Goal: Find specific page/section: Find specific page/section

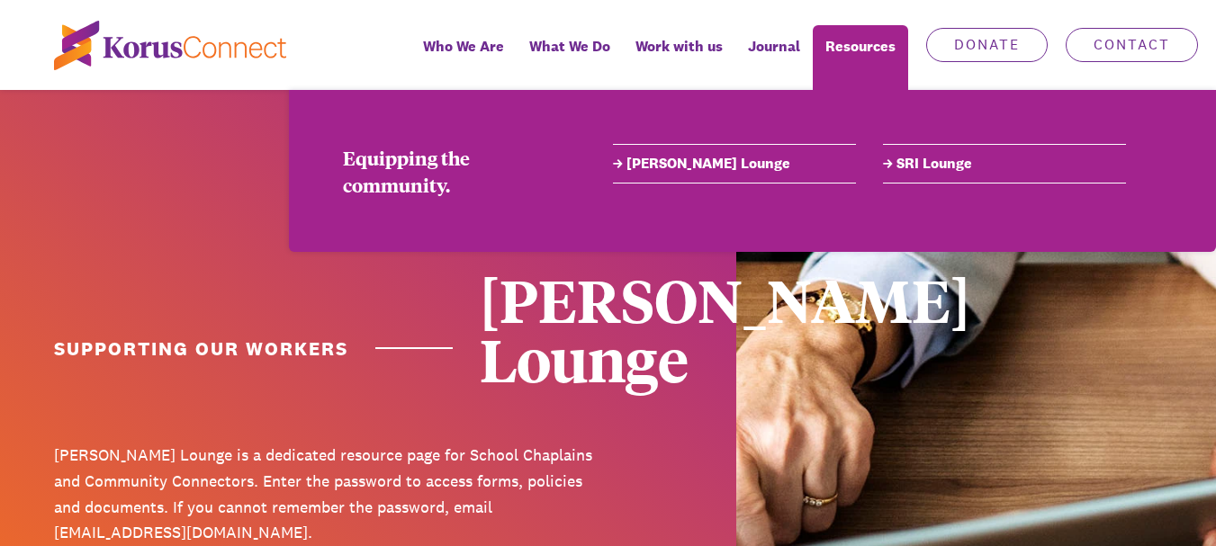
drag, startPoint x: 861, startPoint y: 44, endPoint x: 848, endPoint y: 581, distance: 537.3
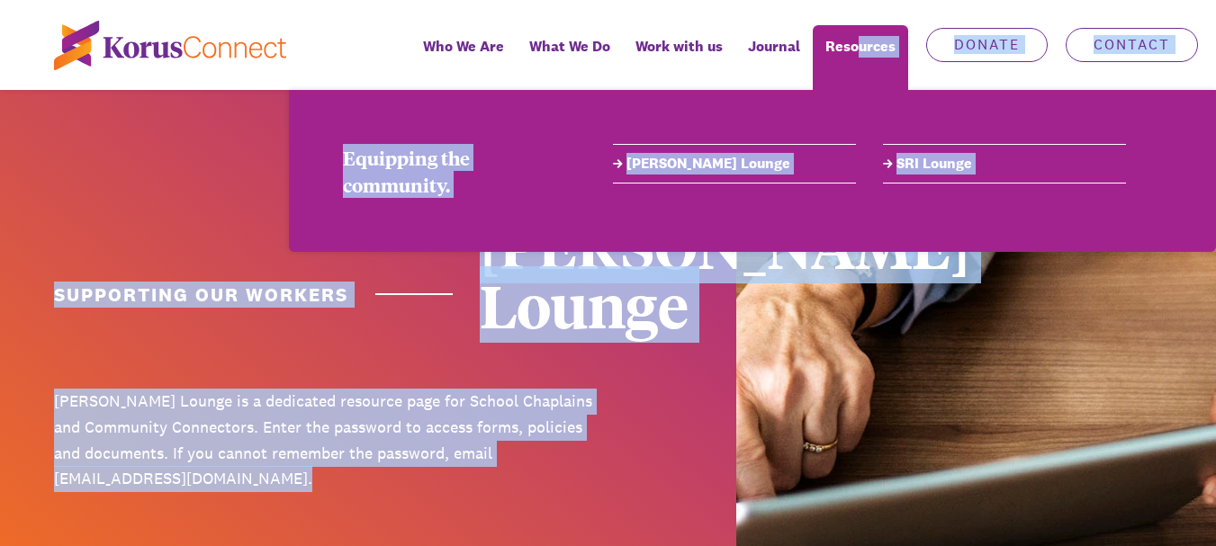
click at [686, 157] on link "[PERSON_NAME] Lounge" at bounding box center [734, 164] width 243 height 22
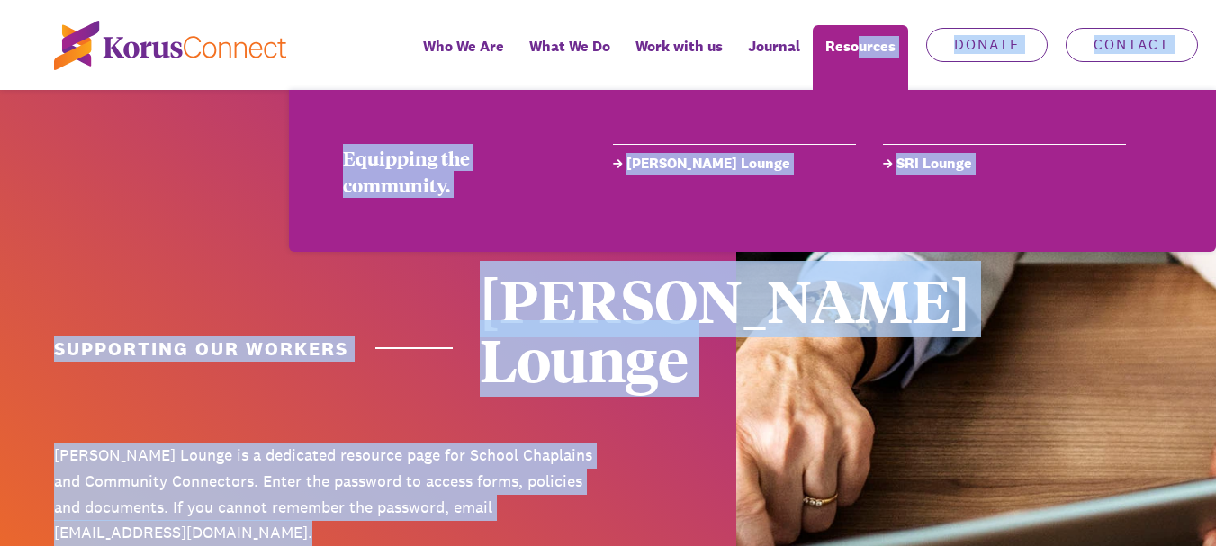
click at [692, 164] on link "[PERSON_NAME] Lounge" at bounding box center [734, 164] width 243 height 22
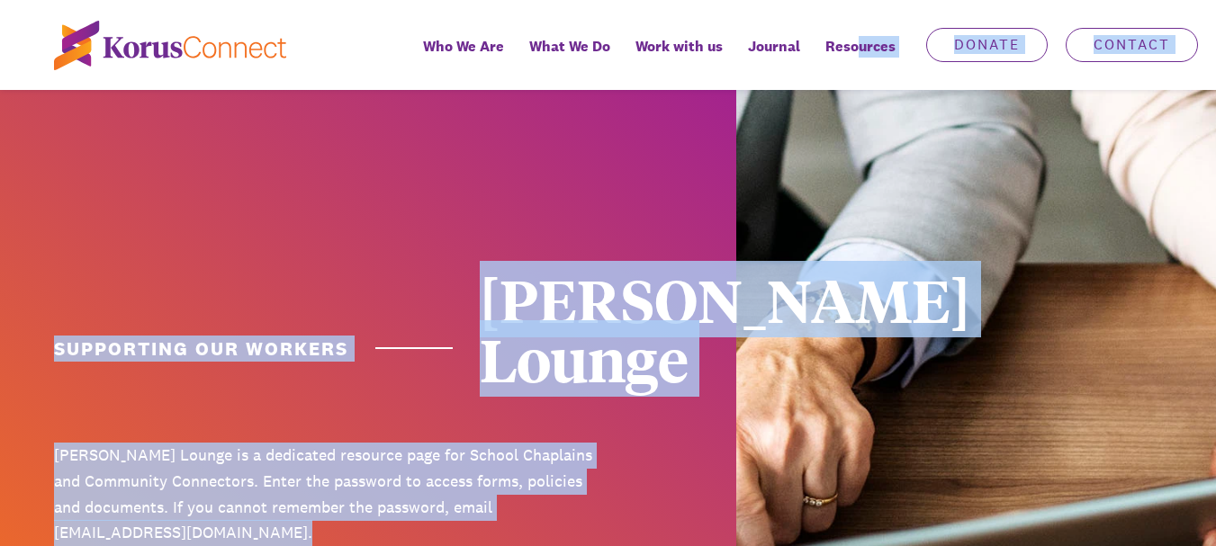
click at [941, 120] on img at bounding box center [848, 416] width 736 height 653
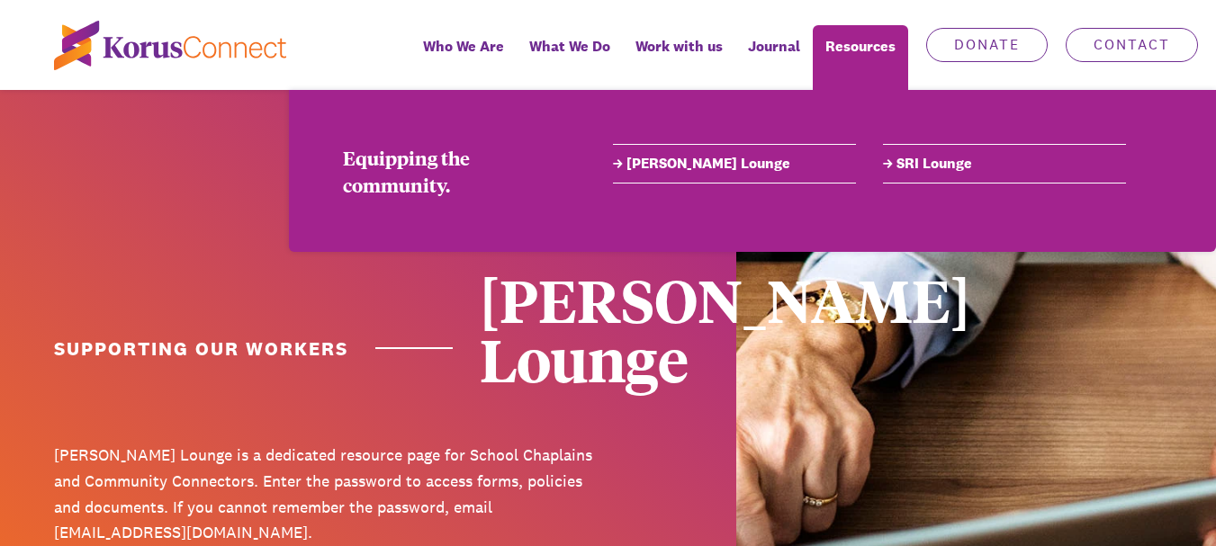
click at [811, 15] on ul "Who We Are Learn more about us. Our Story Our Beliefs Purpose, Vision & Mission…" at bounding box center [776, 45] width 878 height 90
click at [799, 13] on ul "Who We Are Learn more about us. Our Story Our Beliefs Purpose, Vision & Mission…" at bounding box center [776, 45] width 878 height 90
click at [694, 169] on link "[PERSON_NAME] Lounge" at bounding box center [734, 164] width 243 height 22
click at [698, 165] on link "[PERSON_NAME] Lounge" at bounding box center [734, 164] width 243 height 22
click at [681, 166] on link "[PERSON_NAME] Lounge" at bounding box center [734, 164] width 243 height 22
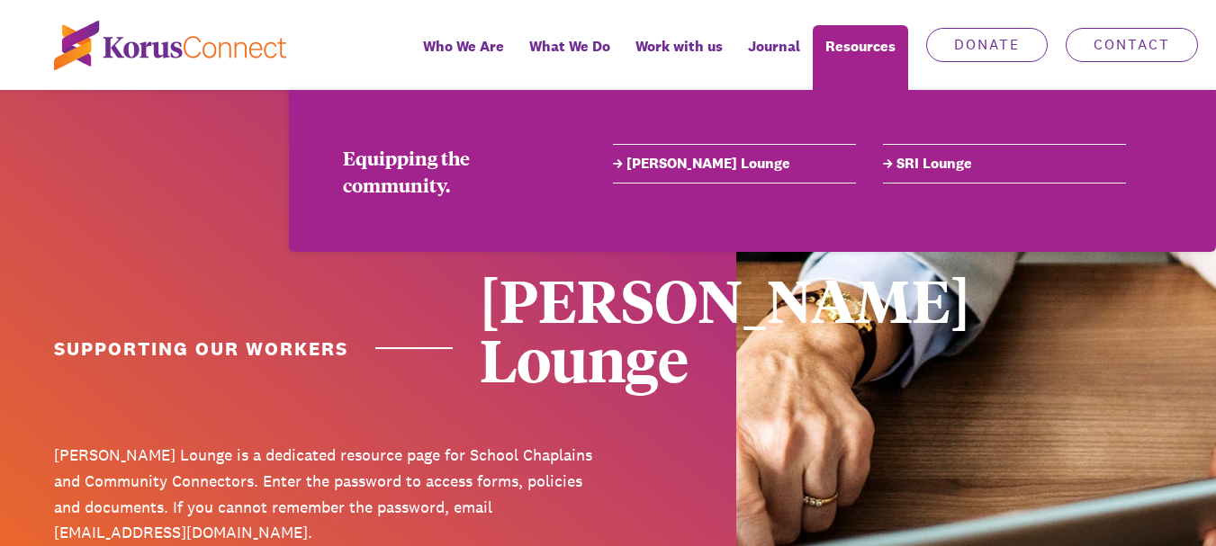
click at [681, 166] on link "[PERSON_NAME] Lounge" at bounding box center [734, 164] width 243 height 22
click at [694, 163] on link "[PERSON_NAME] Lounge" at bounding box center [734, 164] width 243 height 22
click at [650, 166] on link "[PERSON_NAME] Lounge" at bounding box center [734, 164] width 243 height 22
click at [650, 165] on link "[PERSON_NAME] Lounge" at bounding box center [734, 164] width 243 height 22
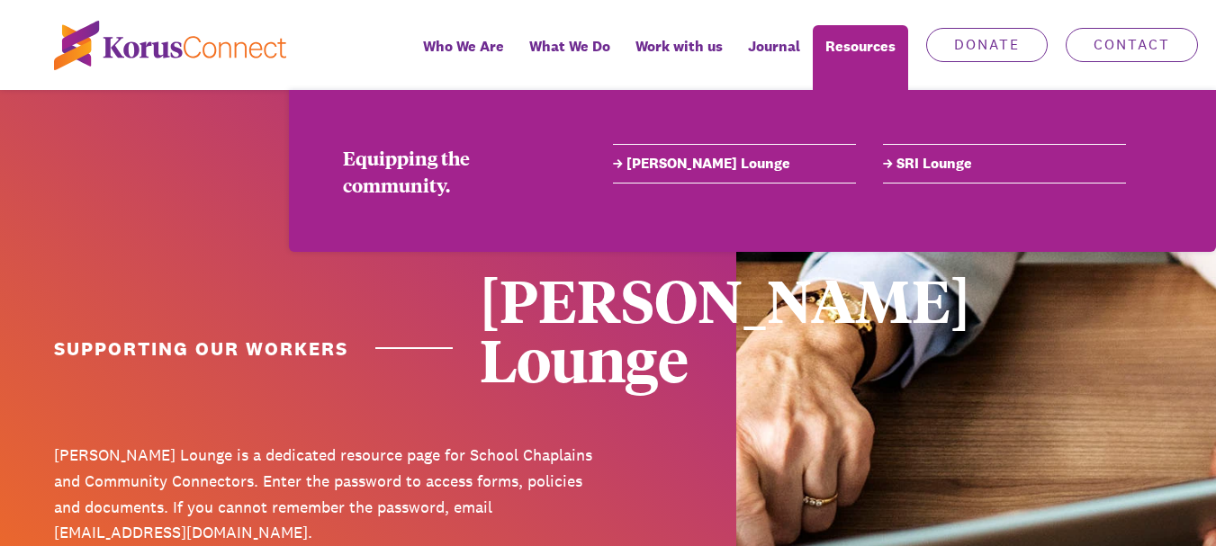
click at [674, 161] on link "[PERSON_NAME] Lounge" at bounding box center [734, 164] width 243 height 22
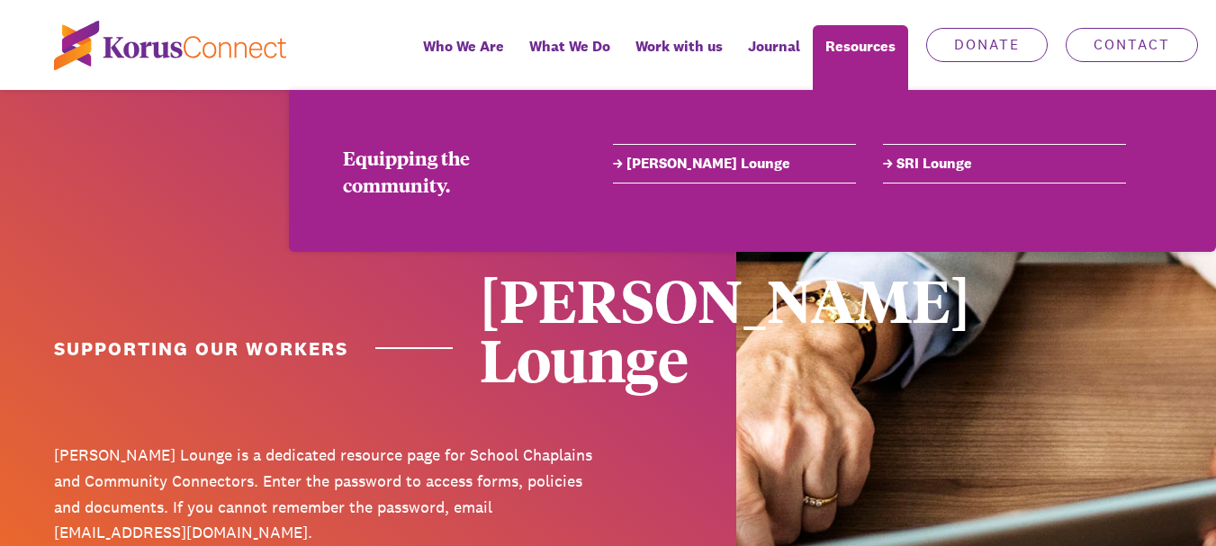
click at [674, 161] on link "[PERSON_NAME] Lounge" at bounding box center [734, 164] width 243 height 22
click at [686, 162] on link "[PERSON_NAME] Lounge" at bounding box center [734, 164] width 243 height 22
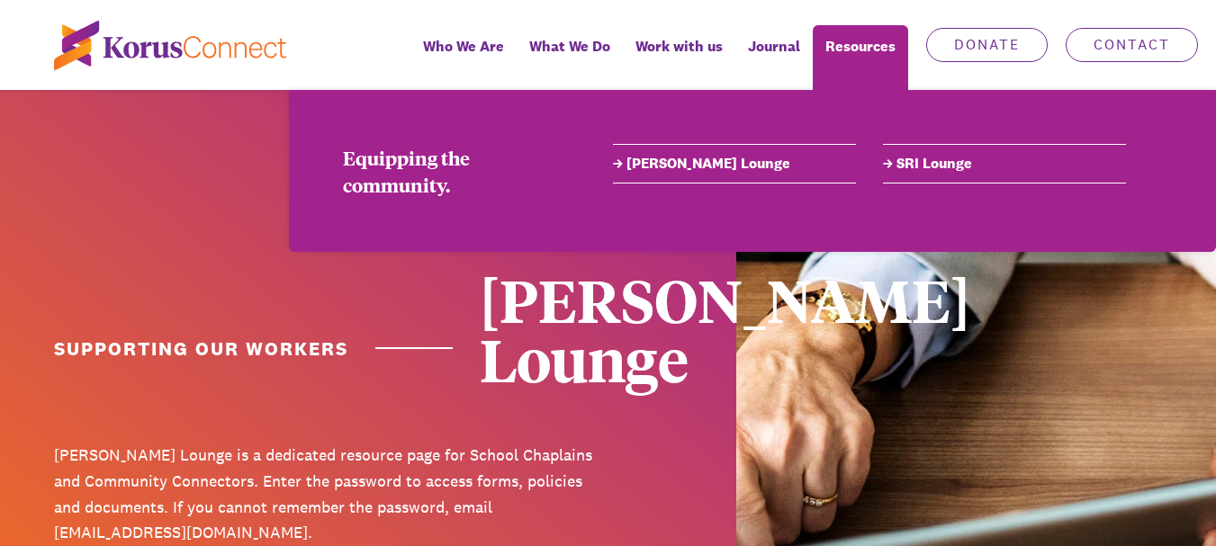
click at [683, 166] on link "[PERSON_NAME] Lounge" at bounding box center [734, 164] width 243 height 22
click at [692, 159] on link "[PERSON_NAME] Lounge" at bounding box center [734, 164] width 243 height 22
click at [692, 163] on link "[PERSON_NAME] Lounge" at bounding box center [734, 164] width 243 height 22
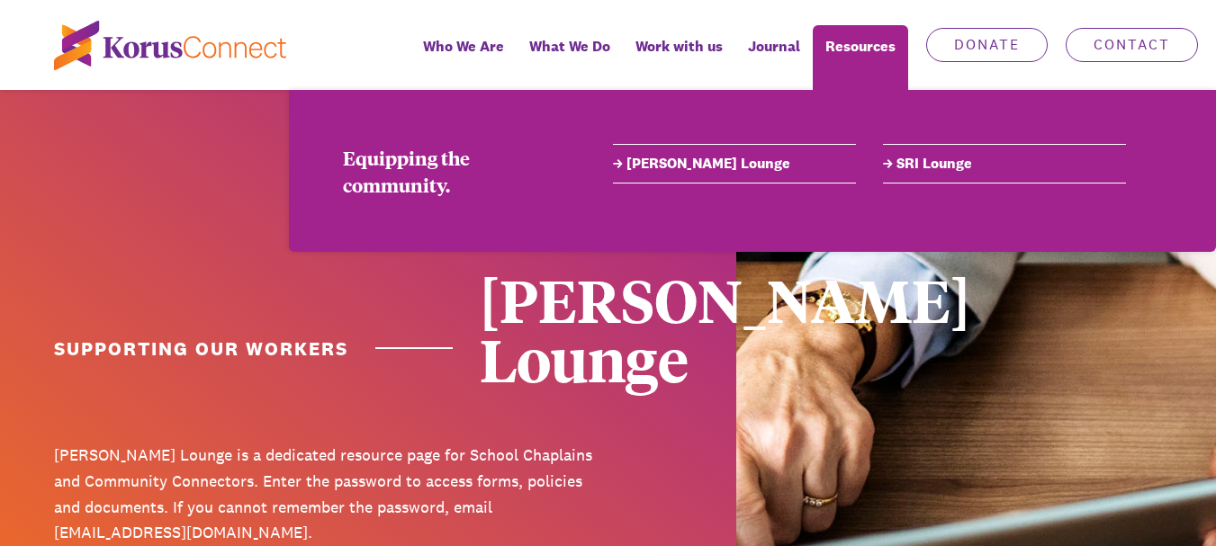
click at [692, 163] on link "[PERSON_NAME] Lounge" at bounding box center [734, 164] width 243 height 22
click at [681, 166] on link "[PERSON_NAME] Lounge" at bounding box center [734, 164] width 243 height 22
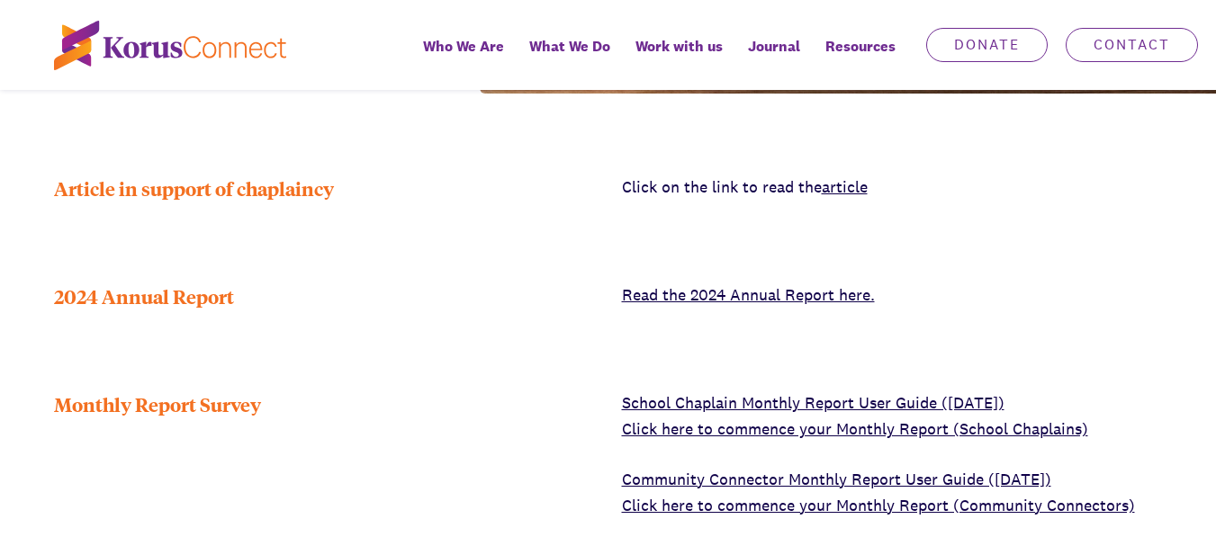
scroll to position [683, 0]
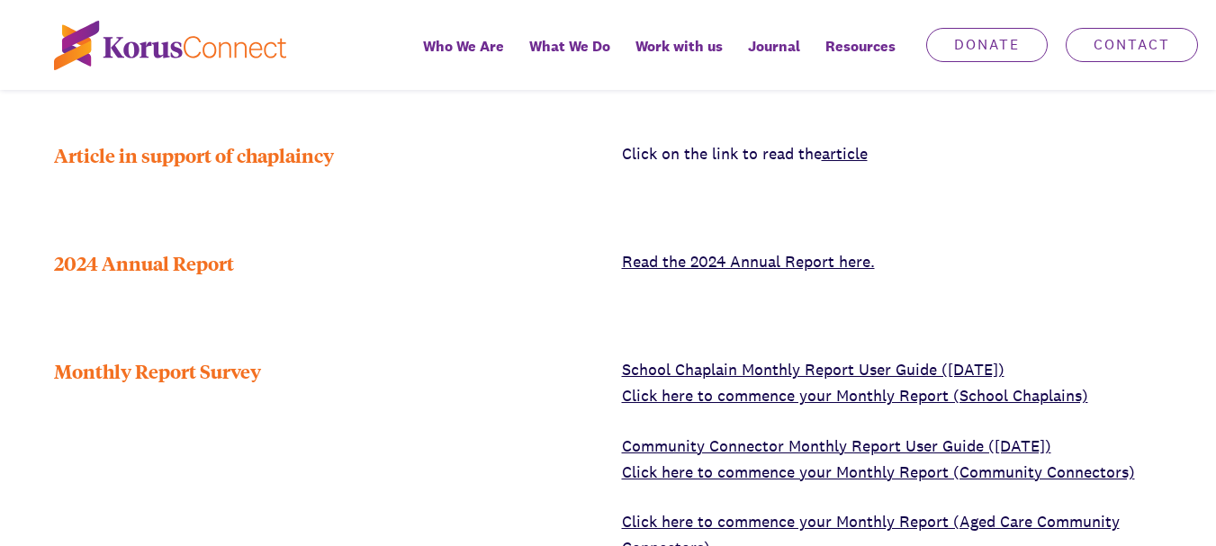
click at [853, 385] on link "Click here to commence your Monthly Report (School Chaplains)" at bounding box center [855, 395] width 466 height 21
click at [799, 385] on link "Click here to commence your Monthly Report (School Chaplains)" at bounding box center [855, 395] width 466 height 21
